Goal: Complete application form

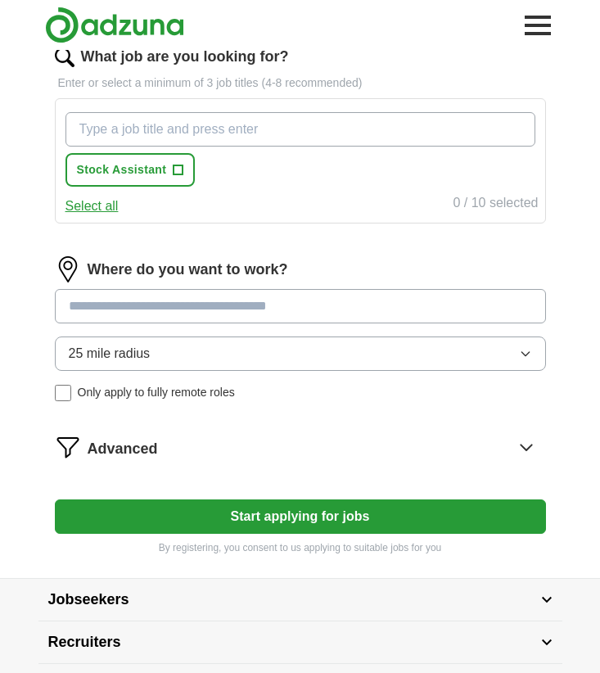
scroll to position [528, 0]
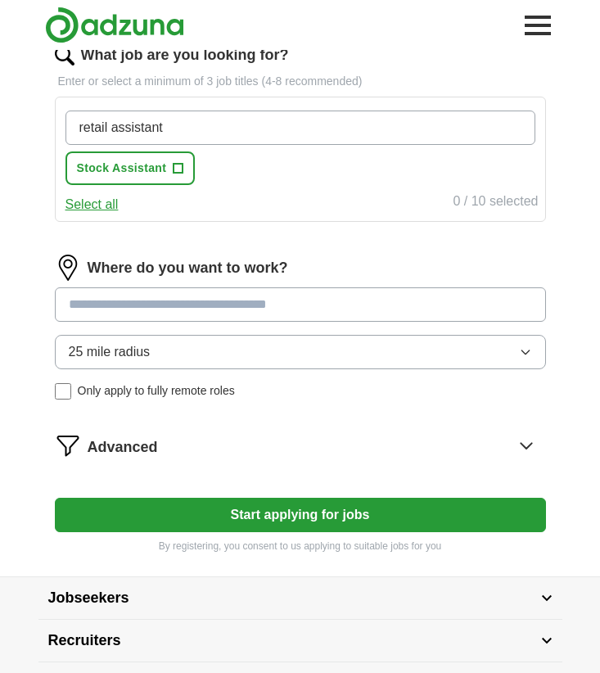
type input "retail assistant"
click at [232, 306] on div "Where do you want to work? 25 mile radius Only apply to fully remote roles" at bounding box center [300, 334] width 491 height 158
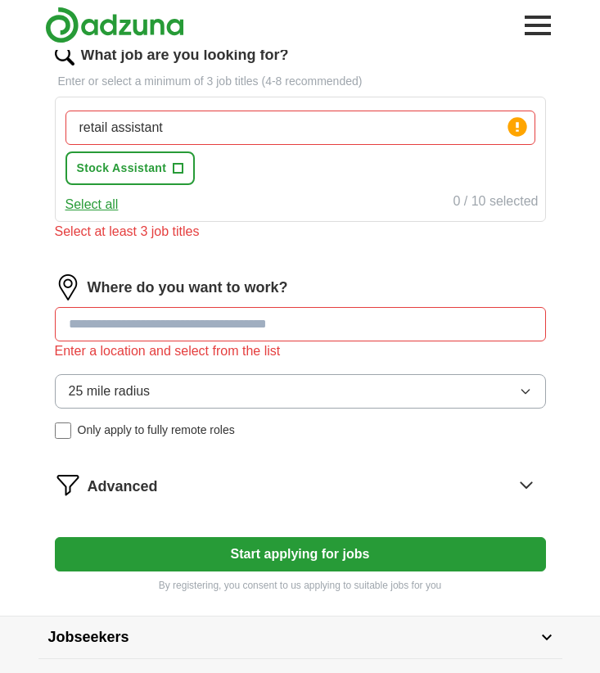
click at [252, 127] on input "retail assistant" at bounding box center [301, 128] width 470 height 34
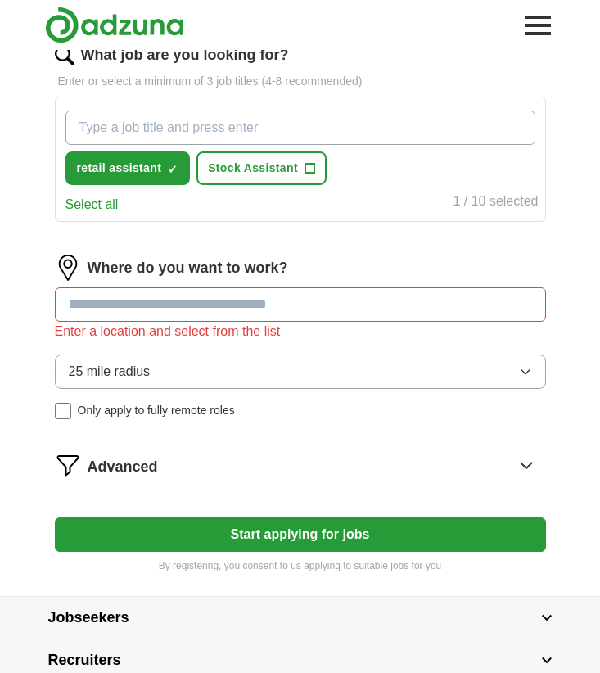
click at [225, 127] on input "What job are you looking for?" at bounding box center [301, 128] width 470 height 34
type input "Content writer"
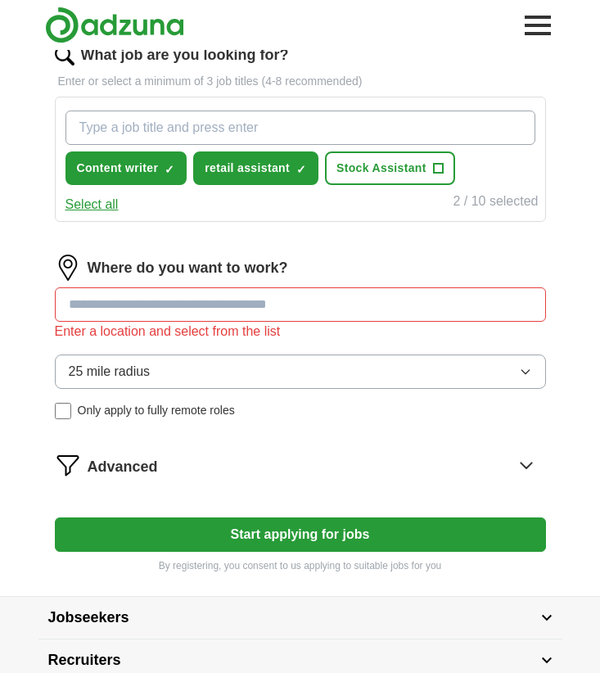
click at [437, 174] on span "+" at bounding box center [438, 168] width 10 height 13
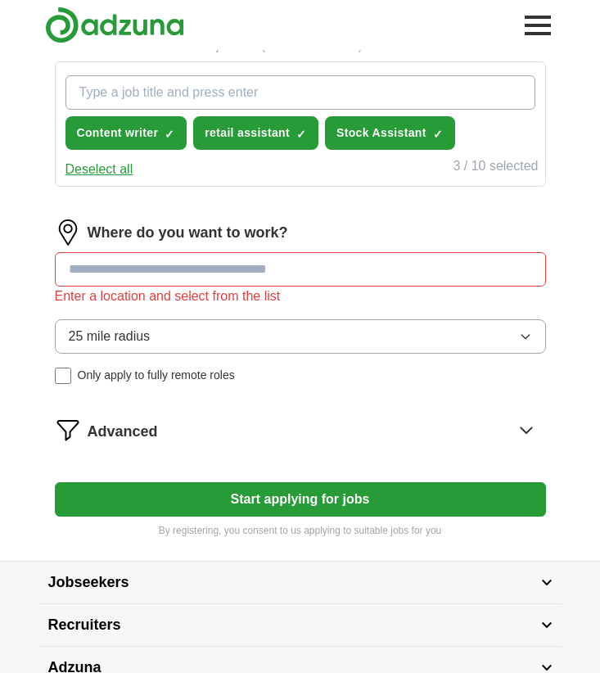
scroll to position [570, 0]
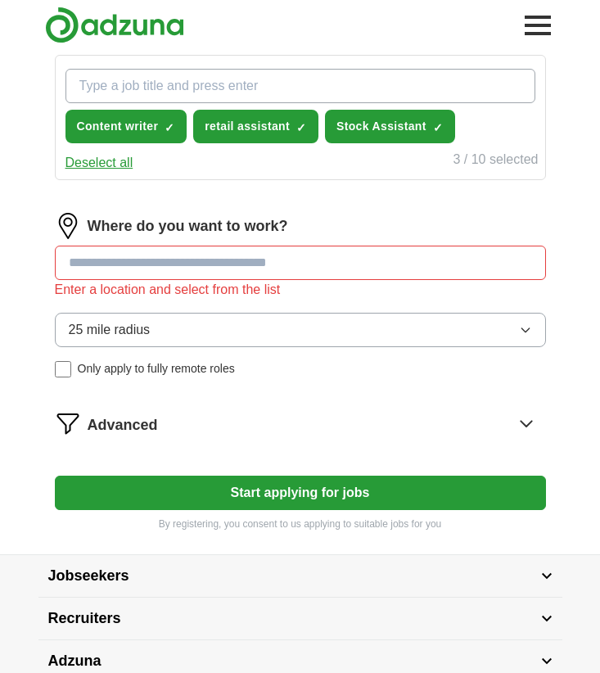
click at [388, 242] on div "Where do you want to work? Enter a location and select from the list 25 mile ra…" at bounding box center [300, 302] width 491 height 178
click at [390, 257] on input at bounding box center [300, 263] width 491 height 34
type input "*******"
click at [300, 493] on button "Start applying for jobs" at bounding box center [300, 493] width 491 height 34
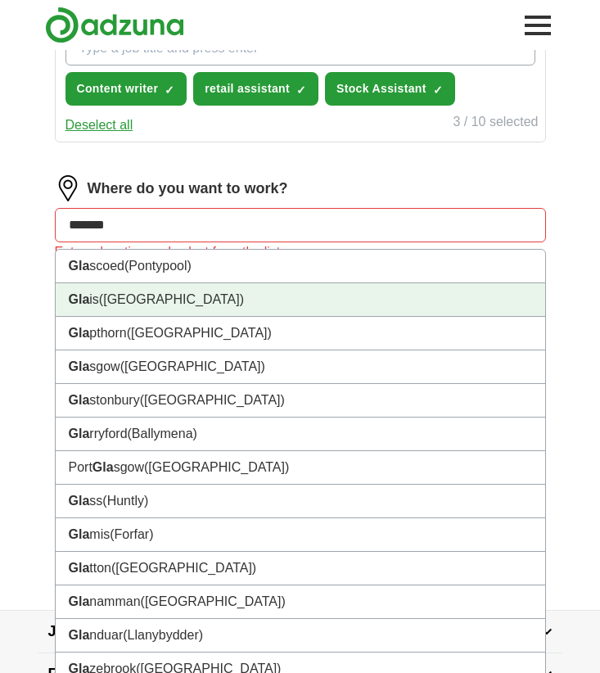
scroll to position [632, 0]
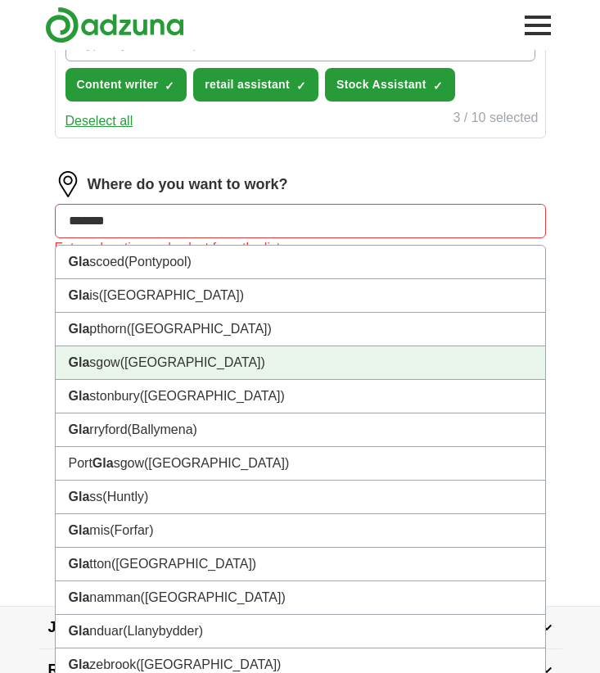
click at [324, 368] on li "Gla sgow ([GEOGRAPHIC_DATA])" at bounding box center [301, 363] width 490 height 34
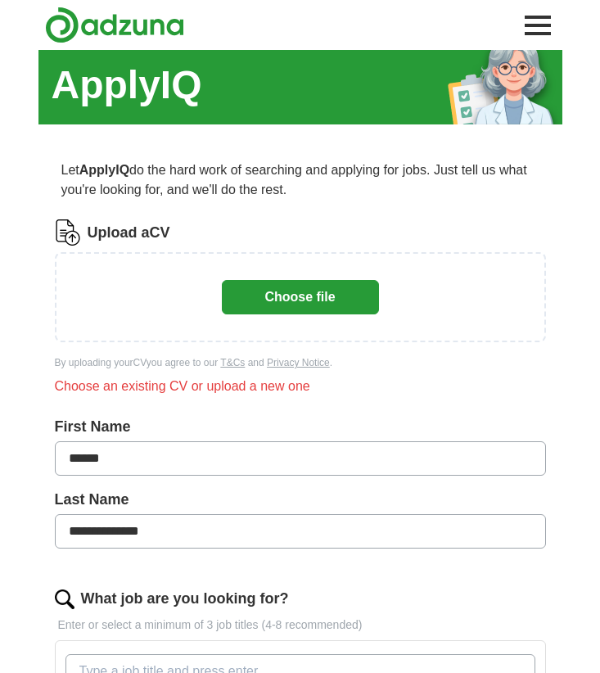
scroll to position [3, 0]
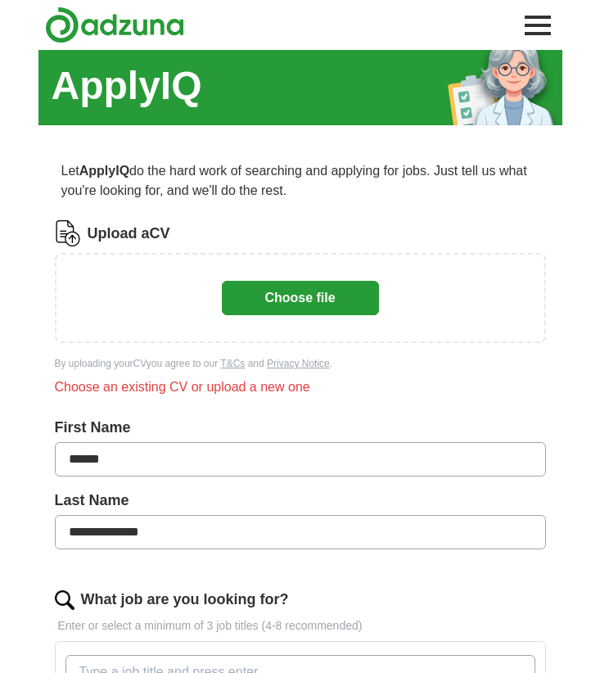
click at [310, 292] on button "Choose file" at bounding box center [300, 298] width 157 height 34
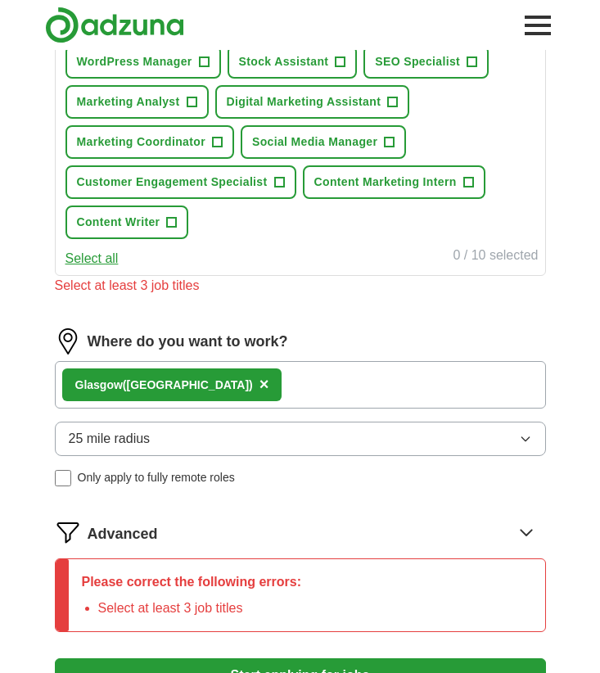
scroll to position [955, 0]
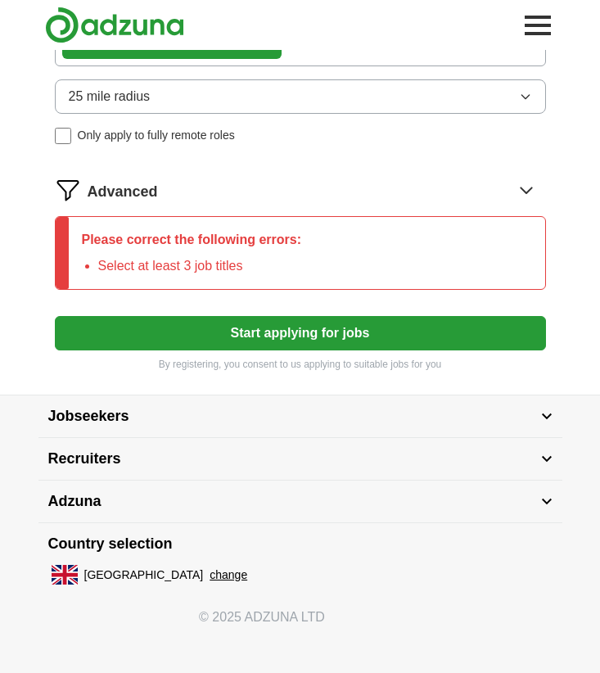
click at [224, 325] on button "Start applying for jobs" at bounding box center [300, 333] width 491 height 34
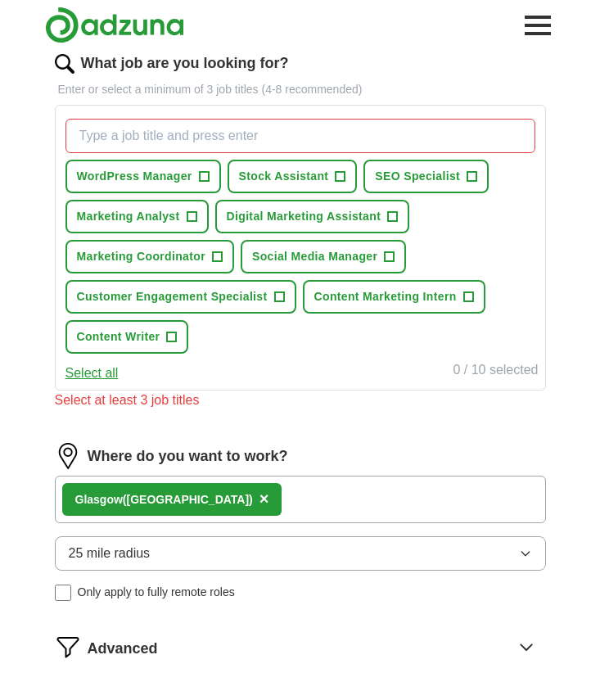
scroll to position [496, 0]
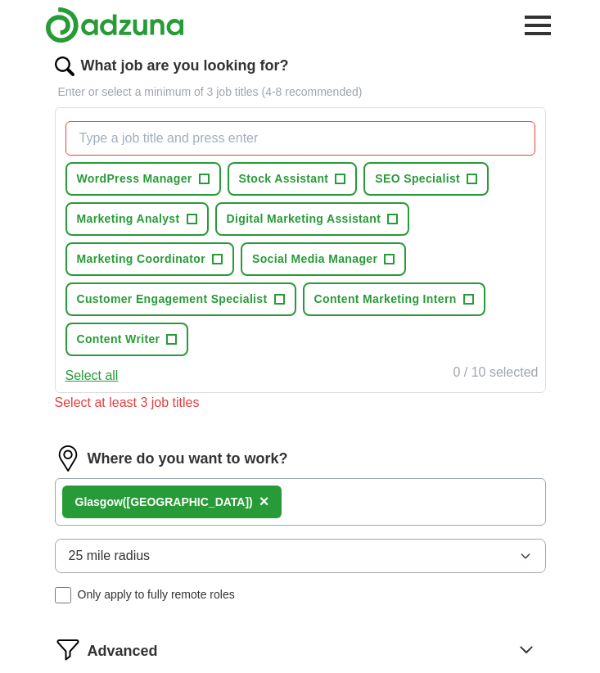
click at [447, 183] on span "SEO Specialist" at bounding box center [417, 178] width 85 height 17
click at [357, 214] on span "Digital Marketing Assistant" at bounding box center [304, 219] width 155 height 17
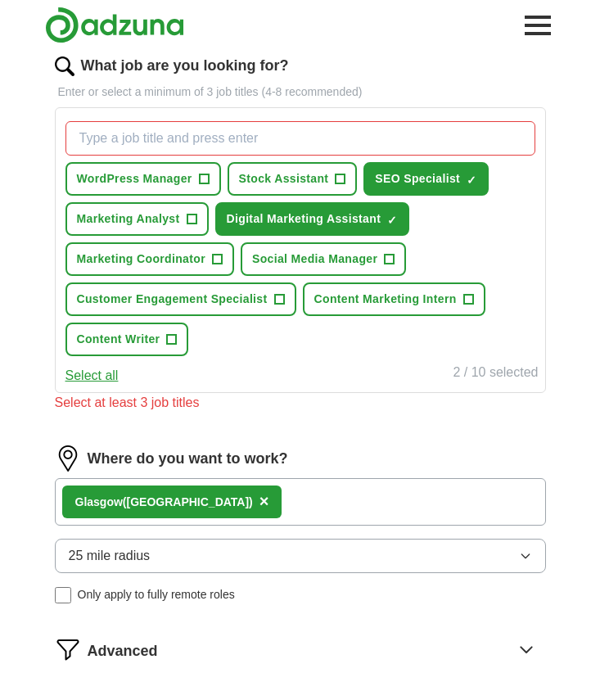
click at [150, 211] on span "Marketing Analyst" at bounding box center [128, 219] width 103 height 17
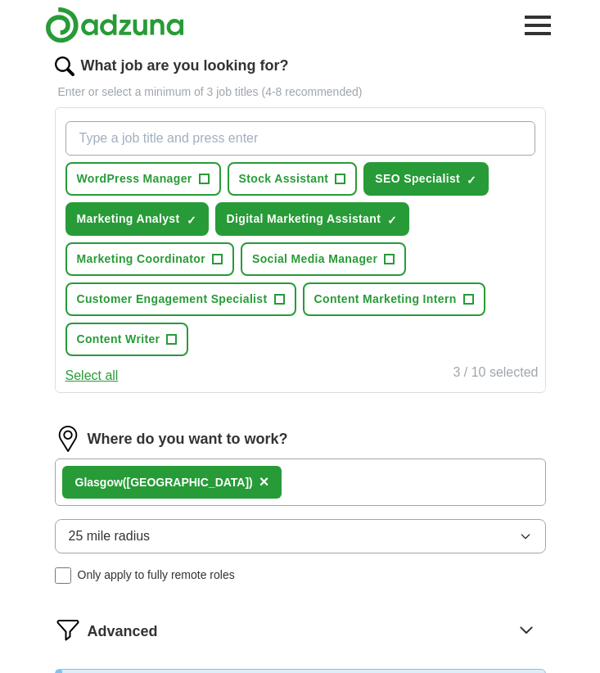
click at [147, 344] on span "Content Writer" at bounding box center [119, 339] width 84 height 17
click at [202, 306] on span "Customer Engagement Specialist" at bounding box center [172, 299] width 191 height 17
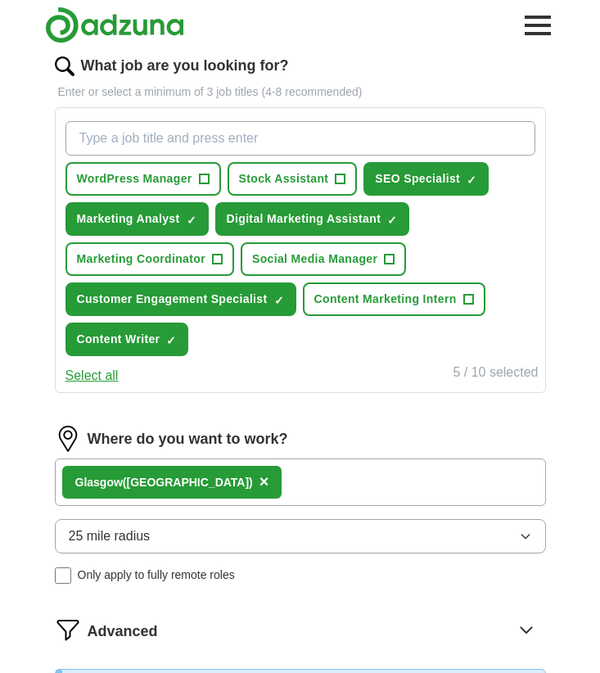
scroll to position [952, 0]
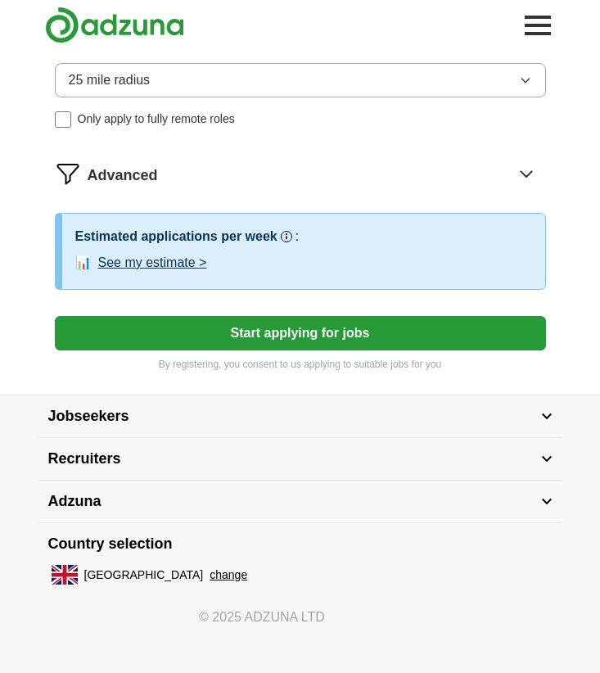
click at [242, 337] on button "Start applying for jobs" at bounding box center [300, 333] width 491 height 34
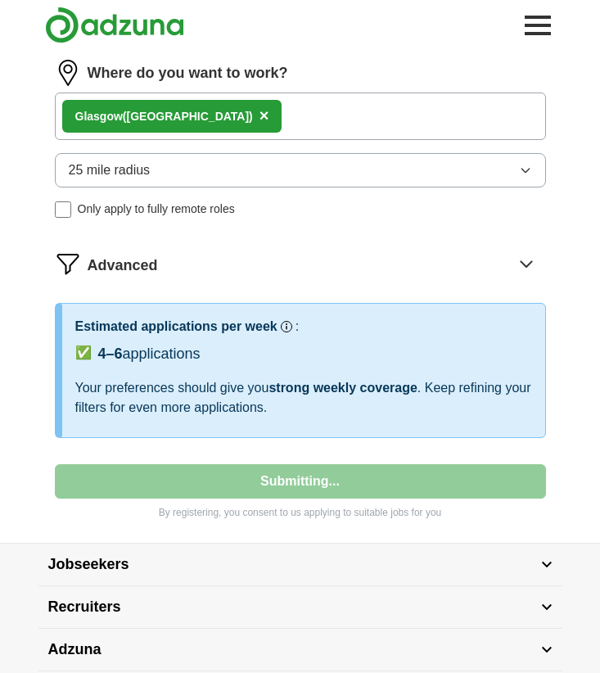
select select "**"
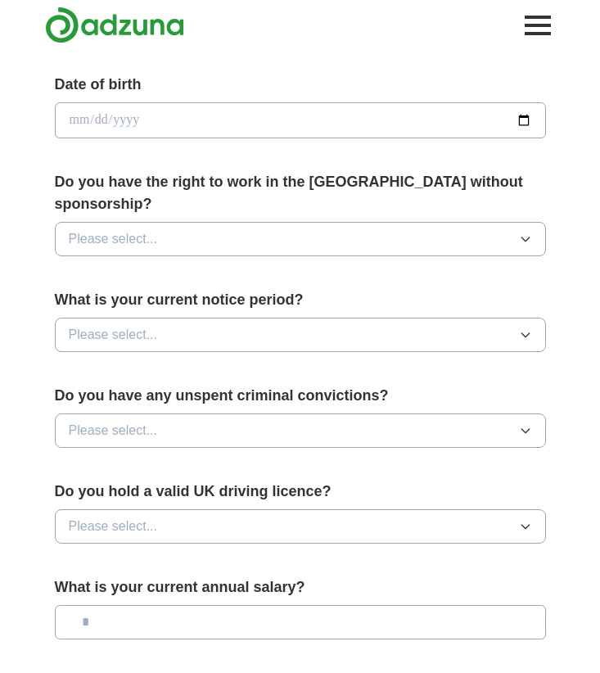
scroll to position [691, 0]
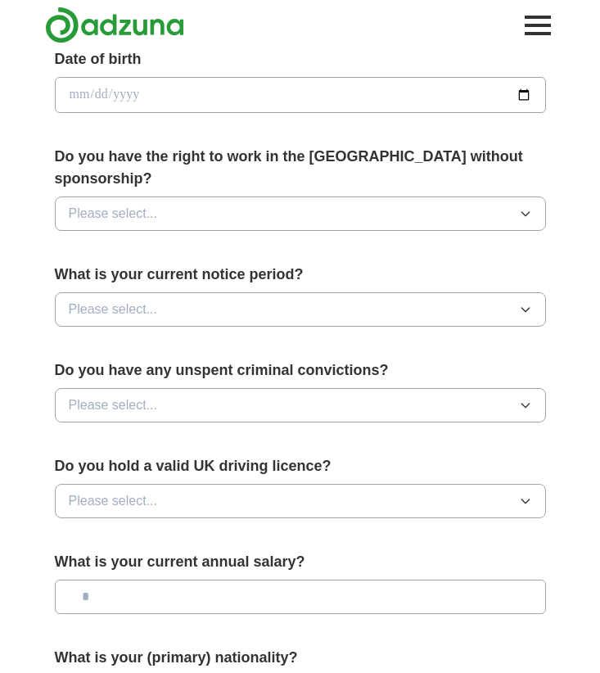
click at [250, 197] on button "Please select..." at bounding box center [300, 214] width 491 height 34
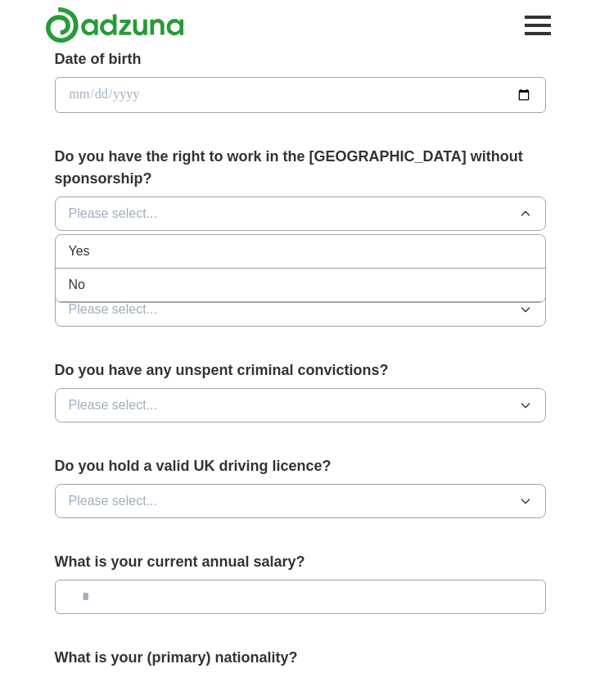
click at [250, 242] on div "Yes" at bounding box center [301, 252] width 464 height 20
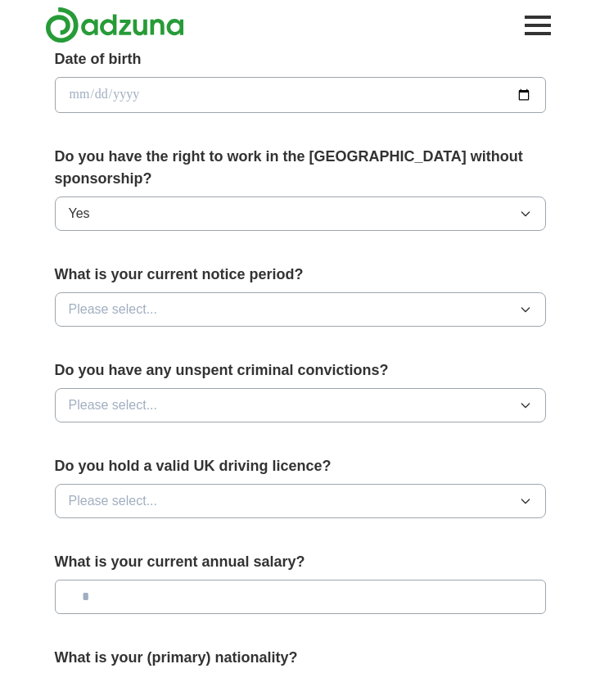
click at [267, 200] on button "Yes" at bounding box center [300, 214] width 491 height 34
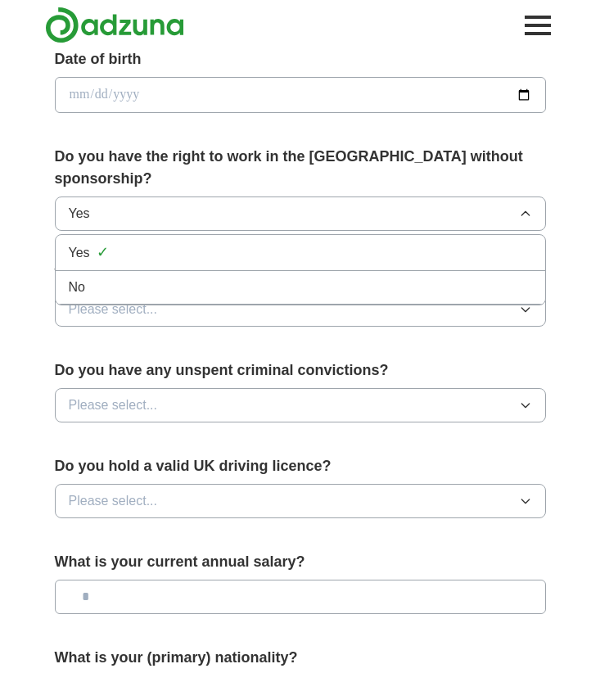
click at [251, 271] on li "No" at bounding box center [301, 288] width 490 height 34
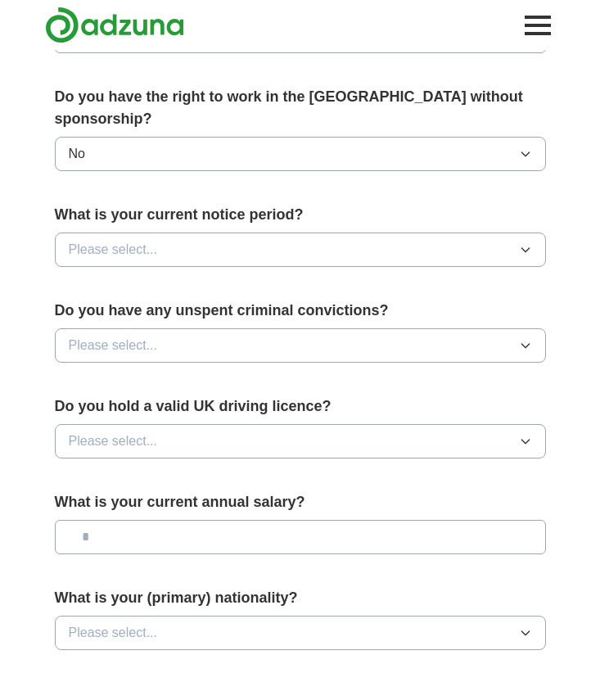
scroll to position [778, 0]
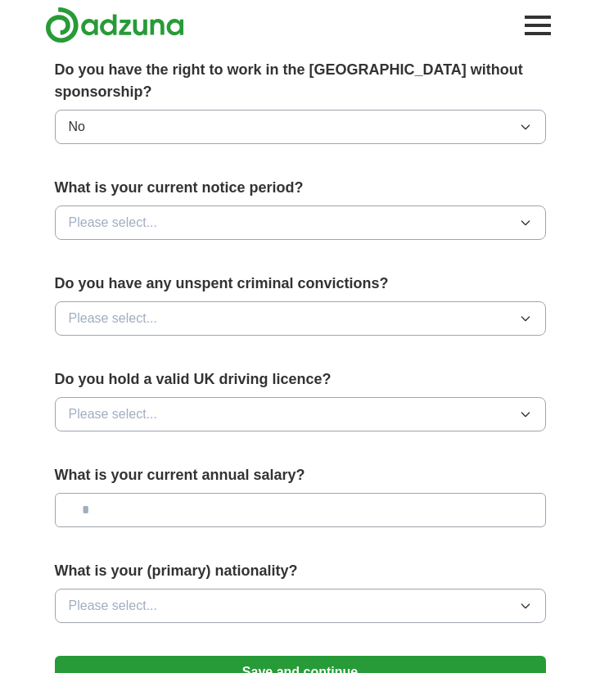
click at [279, 219] on button "Please select..." at bounding box center [300, 223] width 491 height 34
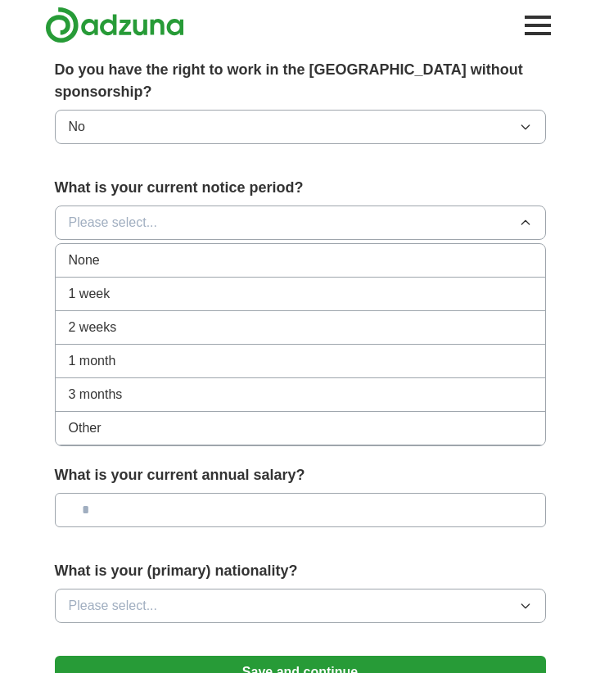
click at [273, 251] on div "None" at bounding box center [301, 261] width 464 height 20
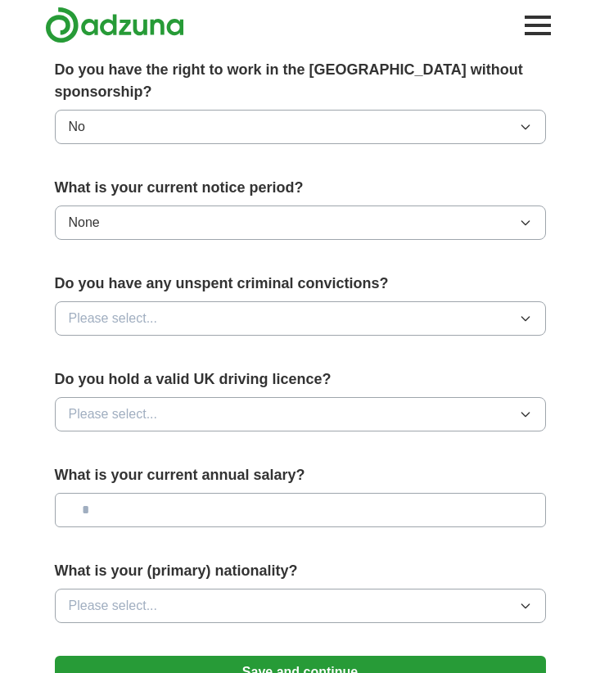
click at [268, 301] on button "Please select..." at bounding box center [300, 318] width 491 height 34
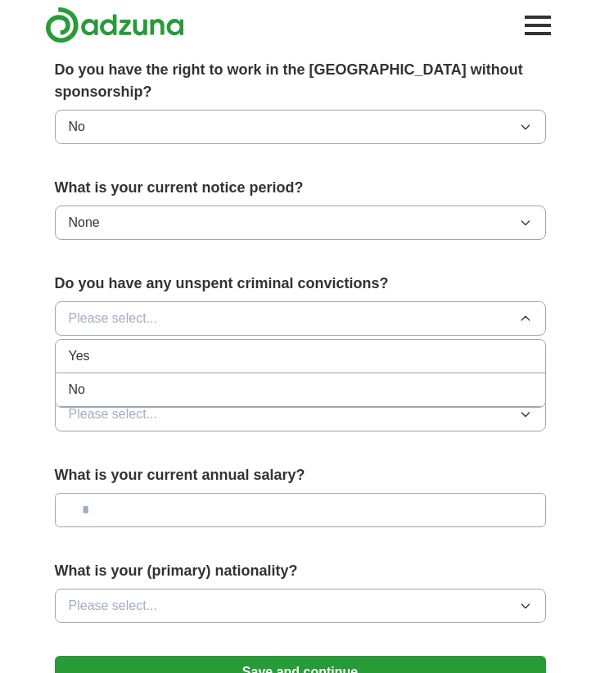
click at [252, 380] on div "No" at bounding box center [301, 390] width 464 height 20
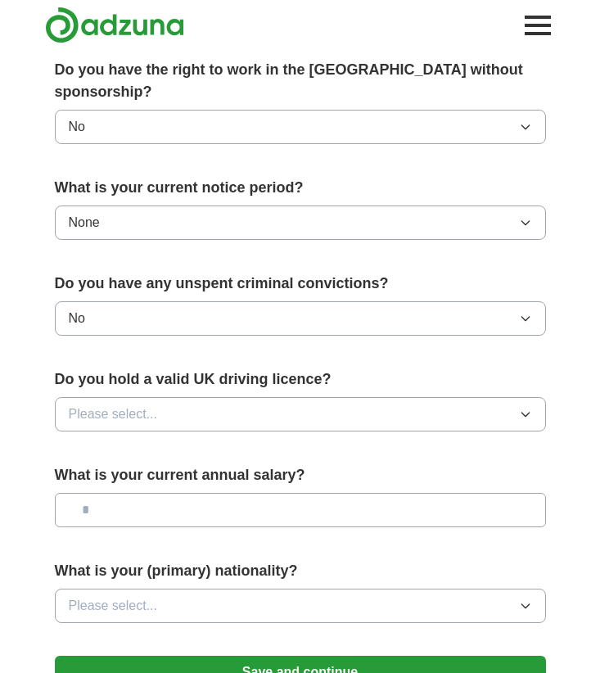
click at [260, 397] on button "Please select..." at bounding box center [300, 414] width 491 height 34
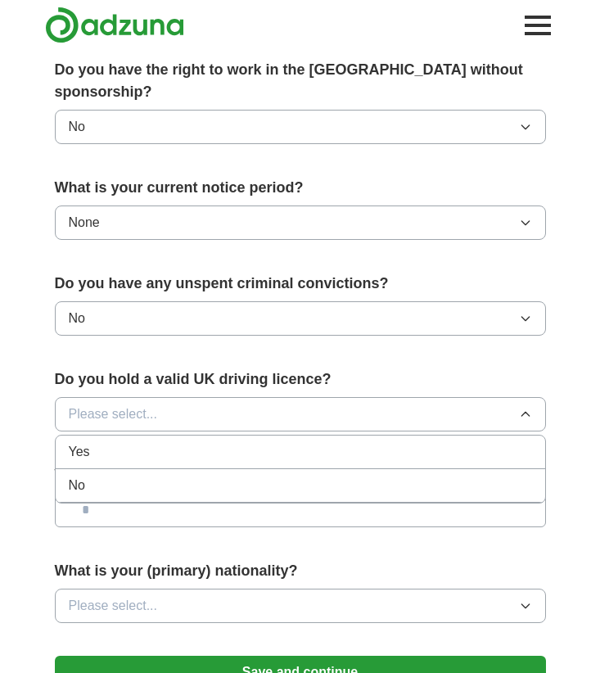
click at [247, 476] on div "No" at bounding box center [301, 486] width 464 height 20
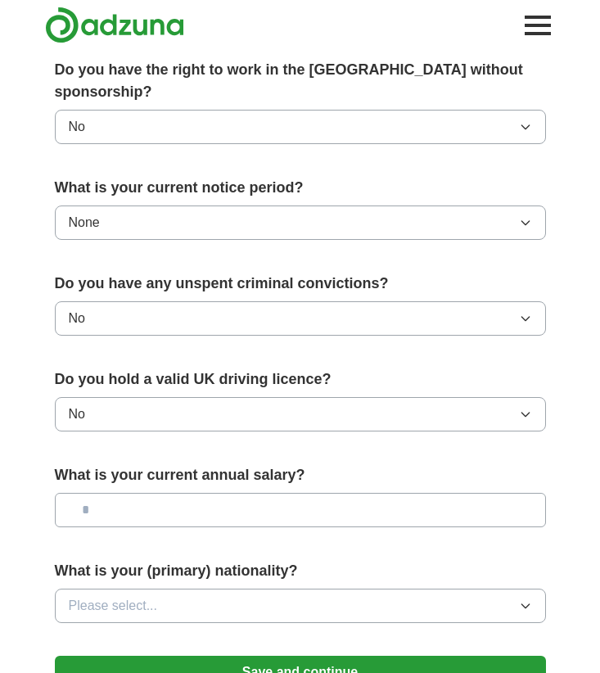
click at [255, 493] on input "text" at bounding box center [300, 510] width 491 height 34
click at [230, 593] on button "Please select..." at bounding box center [300, 606] width 491 height 34
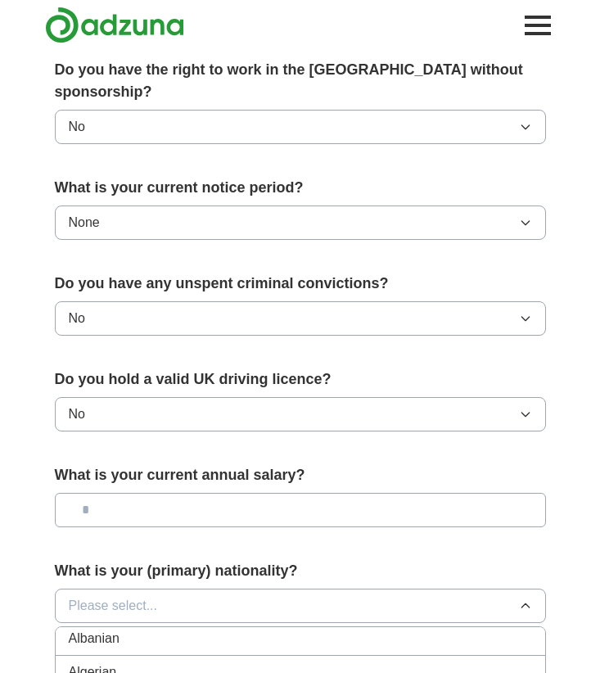
scroll to position [142, 0]
click at [209, 589] on button "Please select..." at bounding box center [300, 606] width 491 height 34
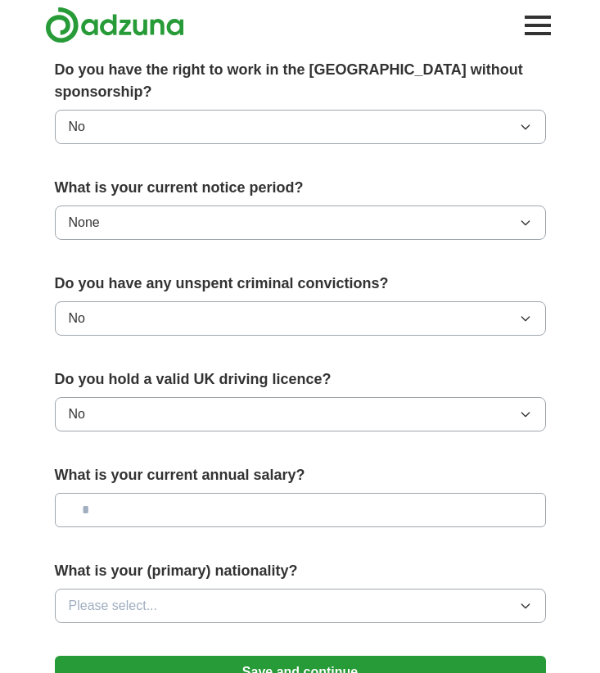
click at [161, 589] on button "Please select..." at bounding box center [300, 606] width 491 height 34
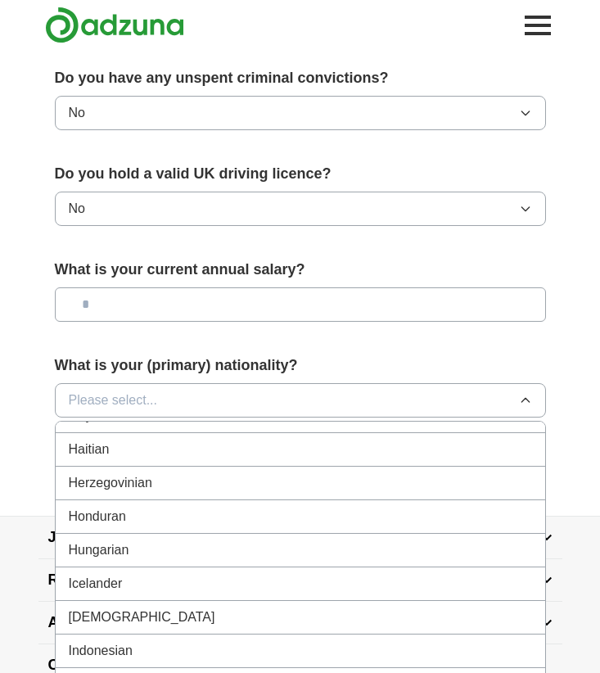
scroll to position [2594, 0]
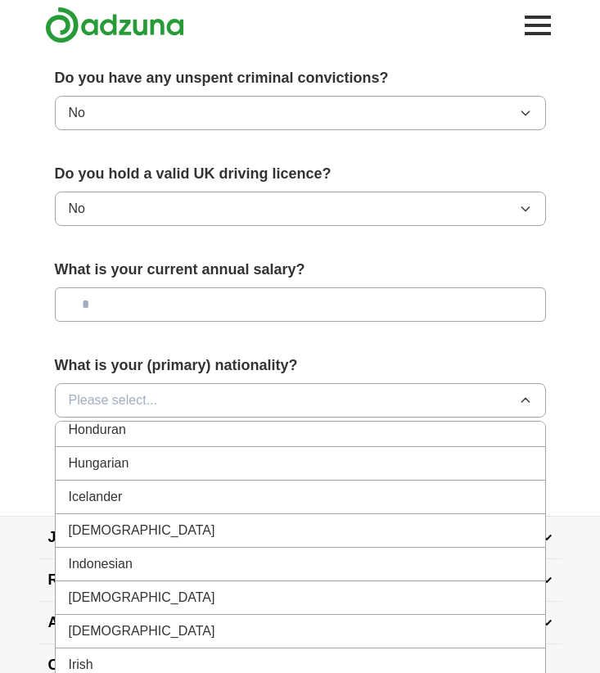
click at [180, 521] on div "[DEMOGRAPHIC_DATA]" at bounding box center [301, 531] width 464 height 20
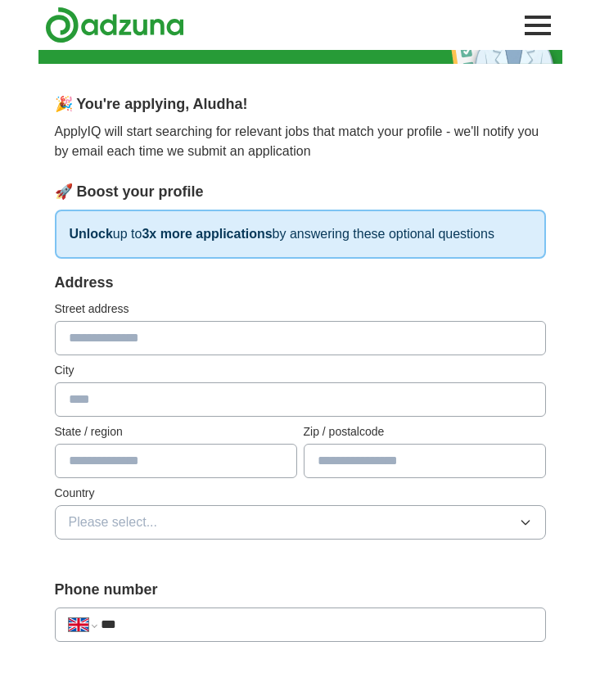
scroll to position [0, 0]
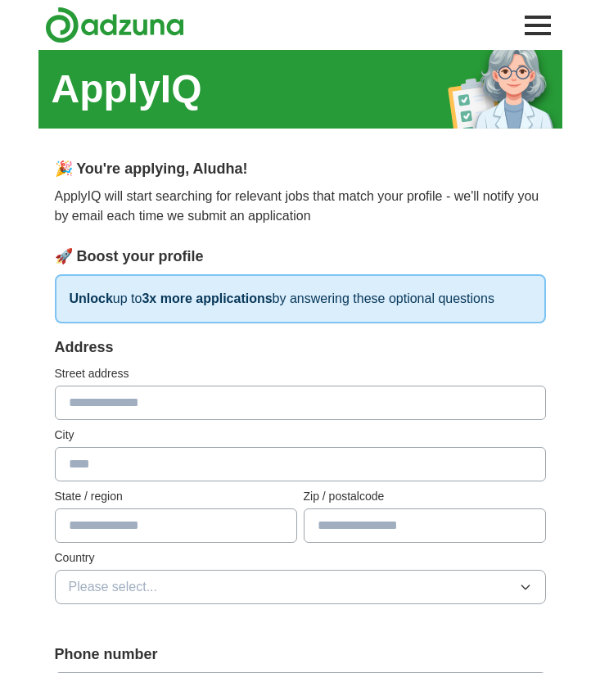
click at [301, 409] on input "text" at bounding box center [300, 403] width 491 height 34
type input "**********"
type input "*******"
click at [279, 405] on input "**********" at bounding box center [300, 403] width 491 height 34
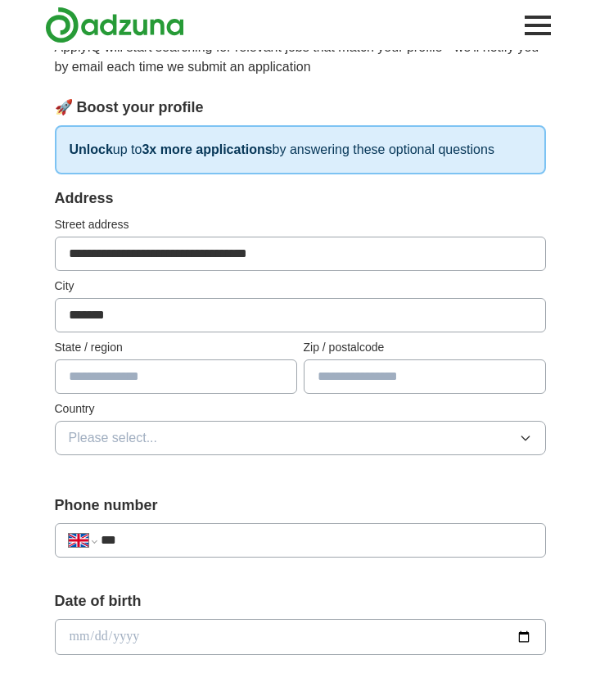
scroll to position [150, 0]
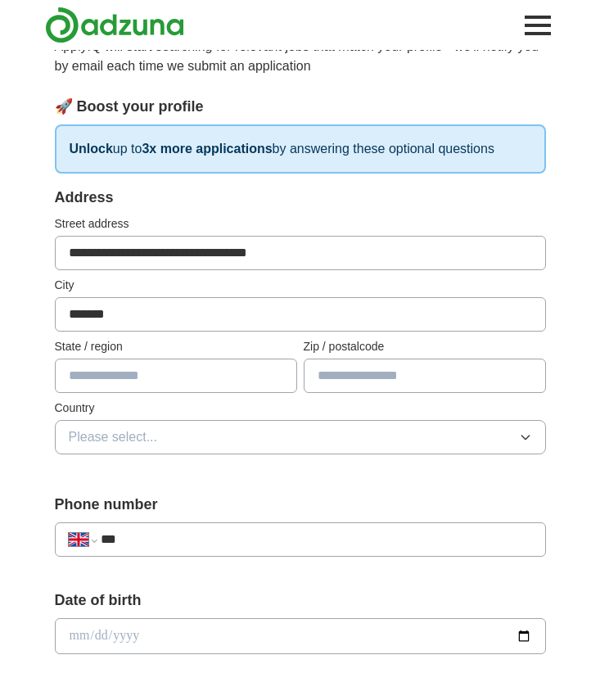
type input "**********"
click at [455, 395] on div "**********" at bounding box center [300, 331] width 491 height 288
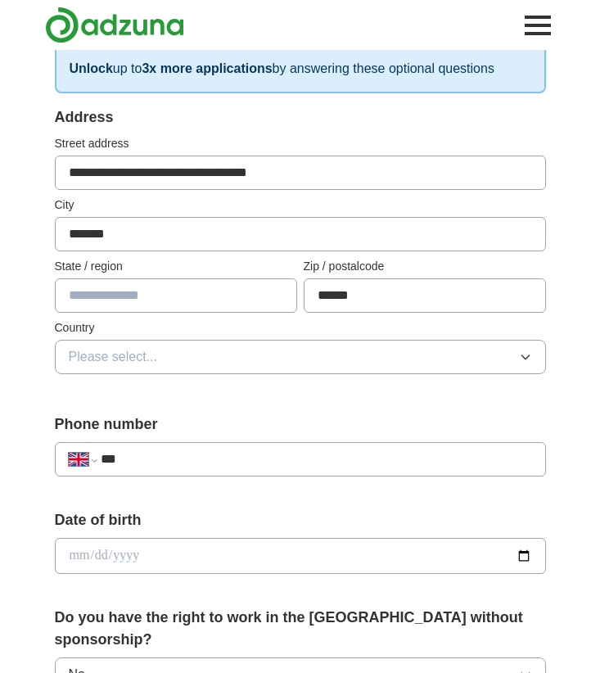
scroll to position [234, 0]
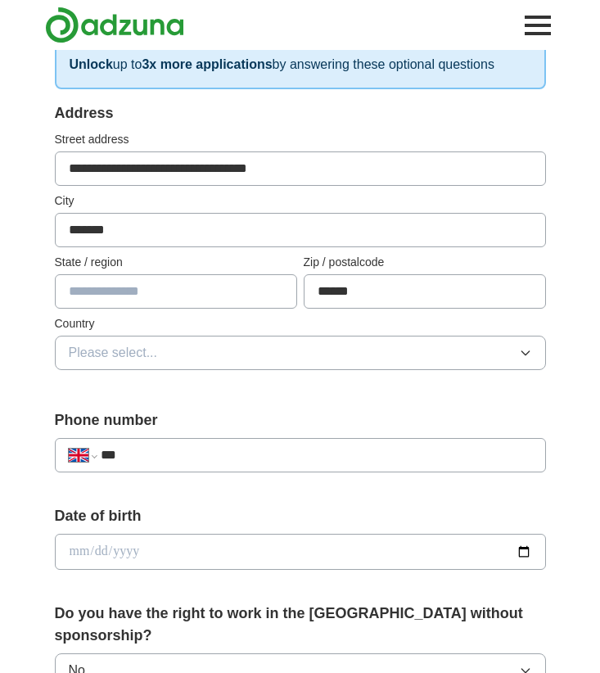
type input "******"
click at [443, 366] on button "Please select..." at bounding box center [300, 353] width 491 height 34
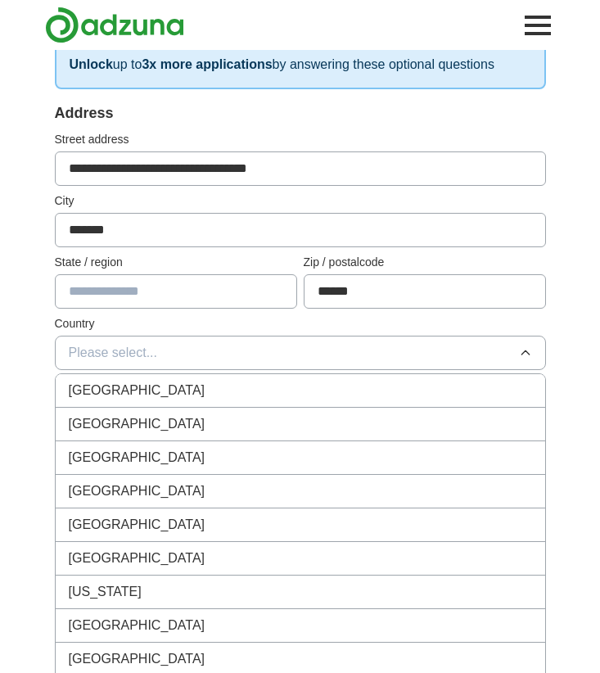
click at [442, 381] on div "[GEOGRAPHIC_DATA]" at bounding box center [301, 391] width 464 height 20
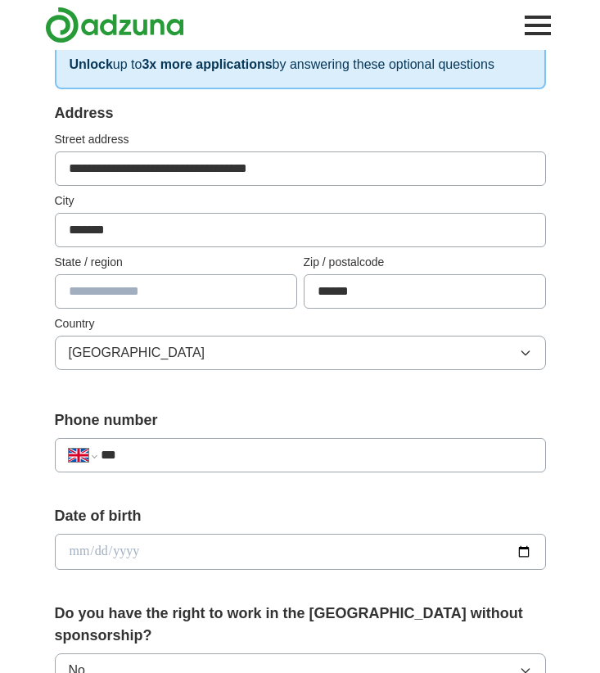
click at [410, 469] on div "**********" at bounding box center [300, 455] width 491 height 34
type input "**********"
click at [359, 549] on input "date" at bounding box center [300, 552] width 491 height 36
click at [100, 553] on input "date" at bounding box center [300, 552] width 491 height 36
click at [120, 546] on input "date" at bounding box center [300, 552] width 491 height 36
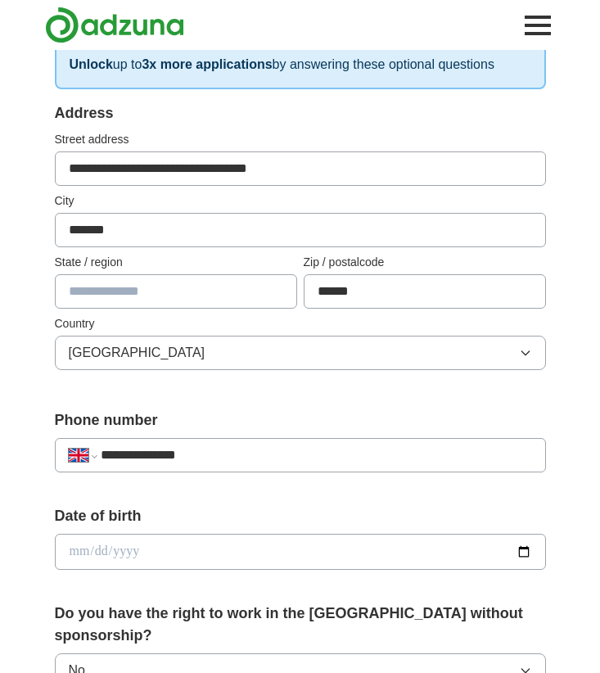
type input "**********"
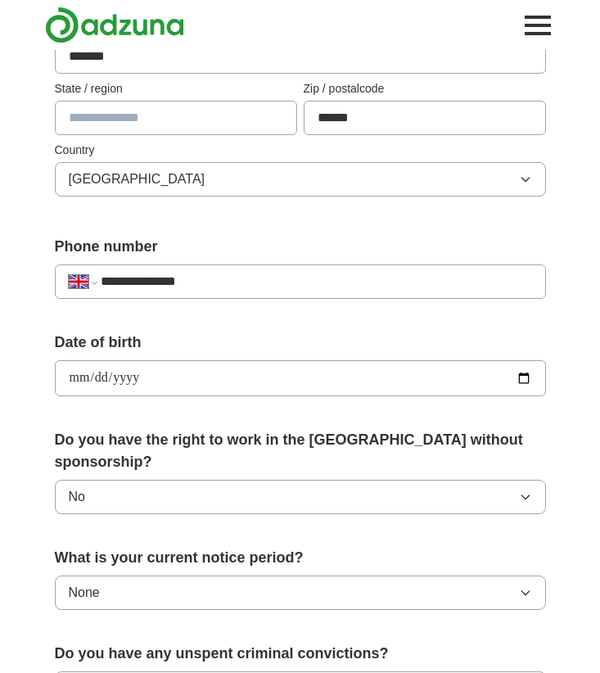
scroll to position [1085, 0]
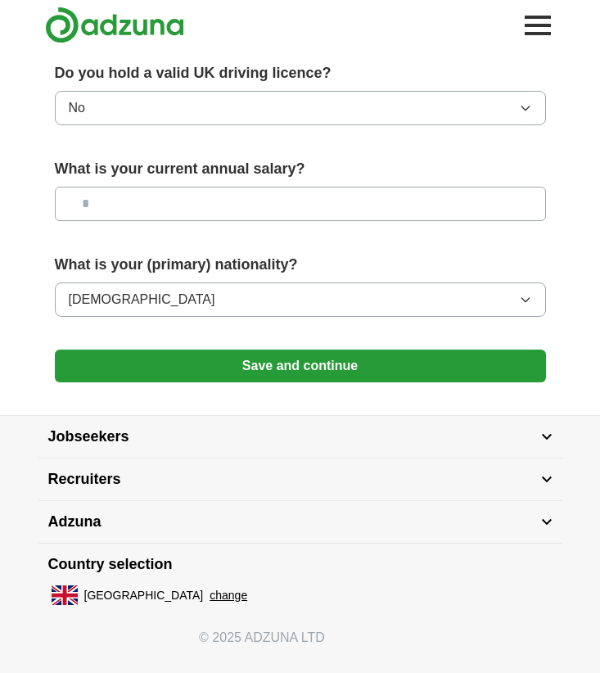
type input "**********"
click at [260, 352] on button "Save and continue" at bounding box center [300, 366] width 491 height 33
